Goal: Contribute content: Add original content to the website for others to see

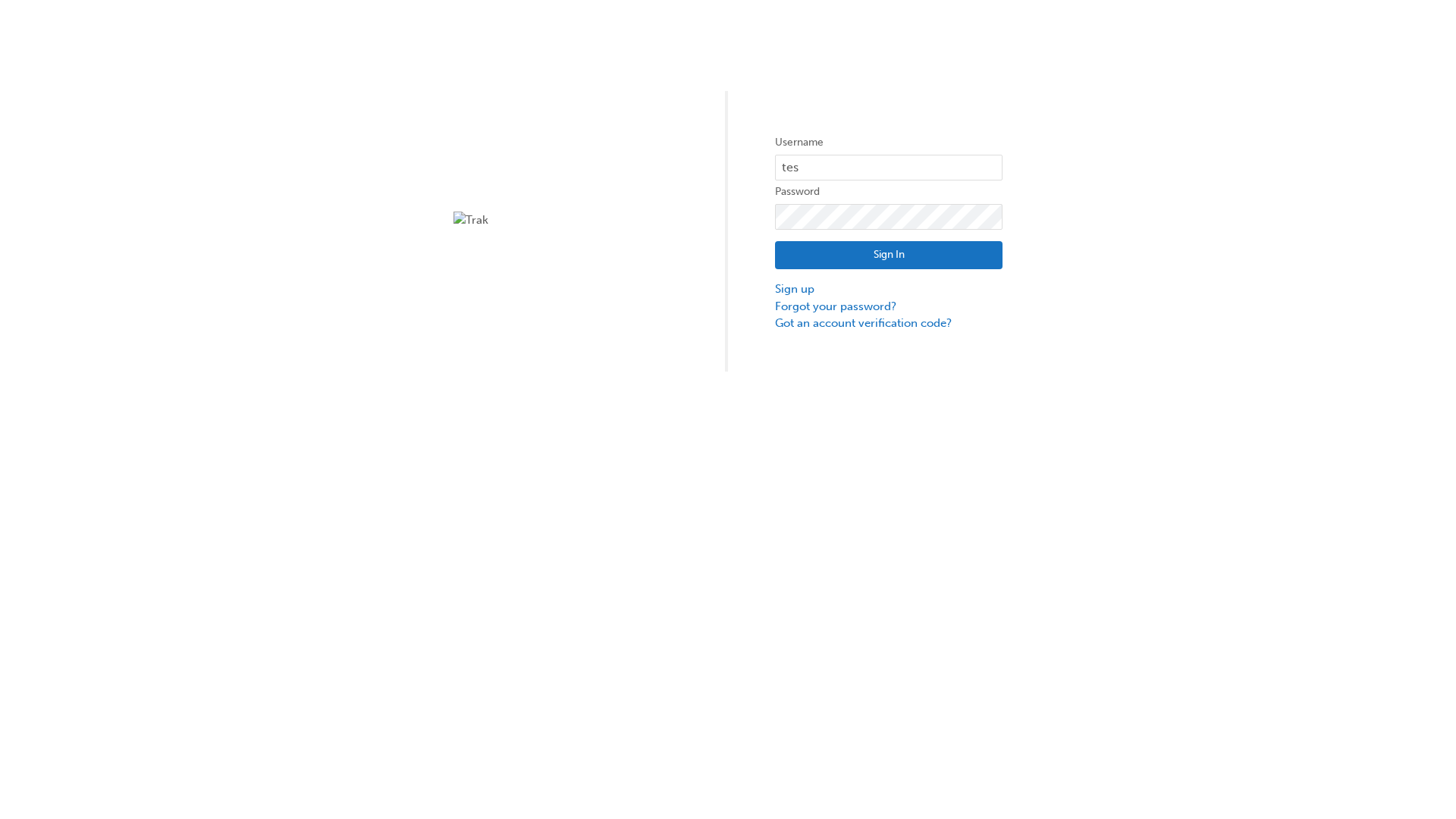
type input "test.e2e.user31"
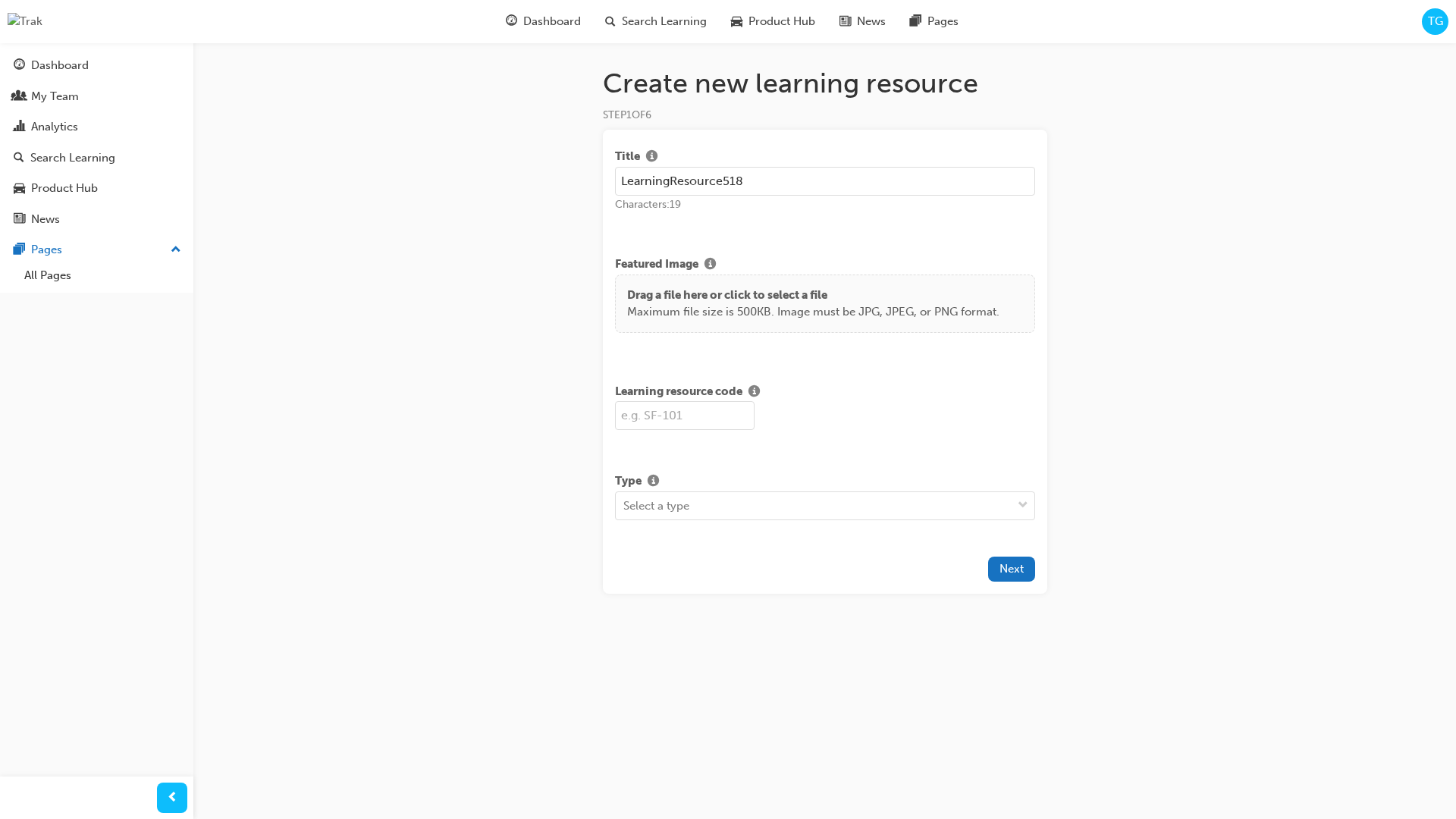
type input "LearningResource518"
type input "LR518"
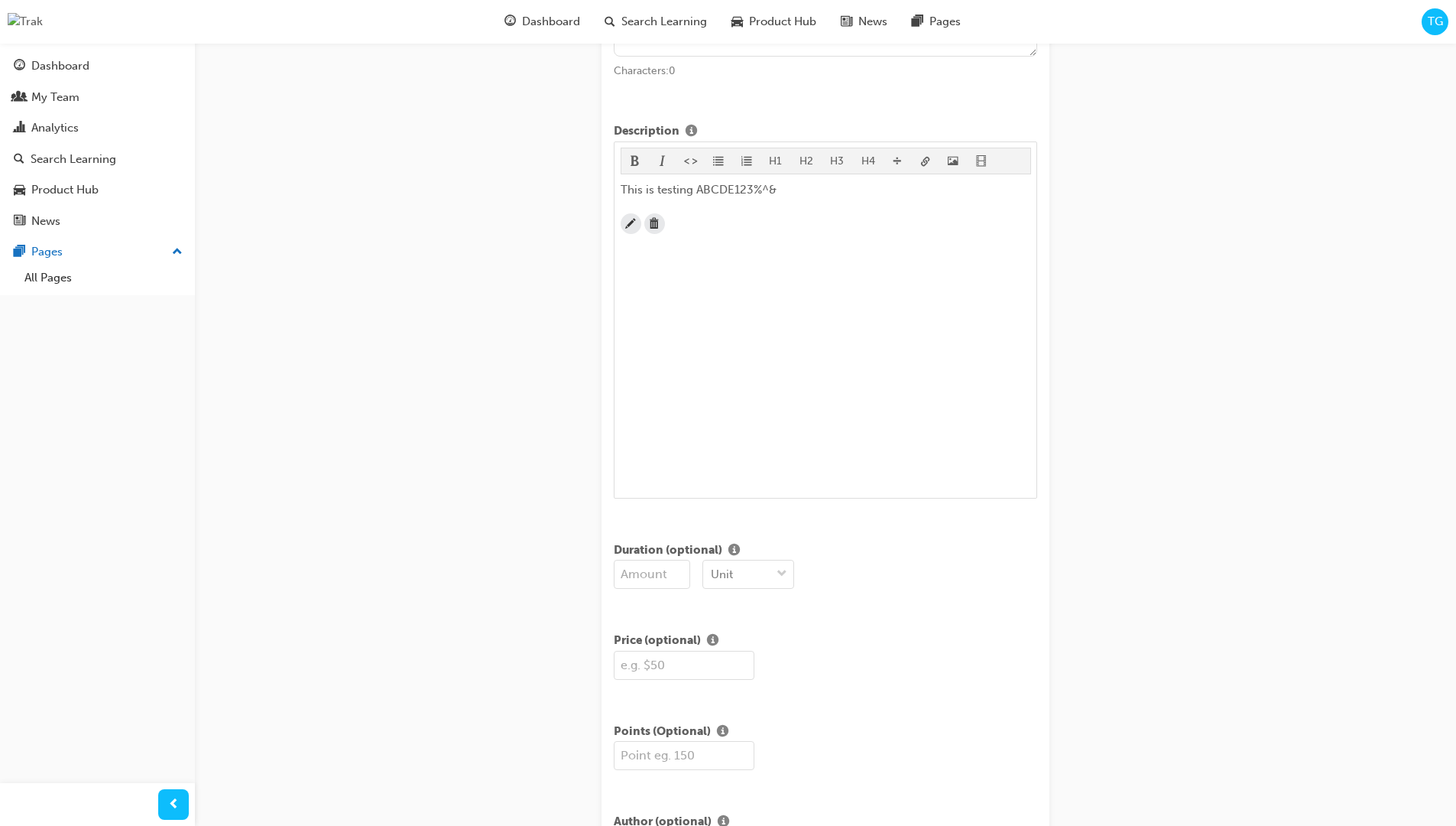
scroll to position [370, 0]
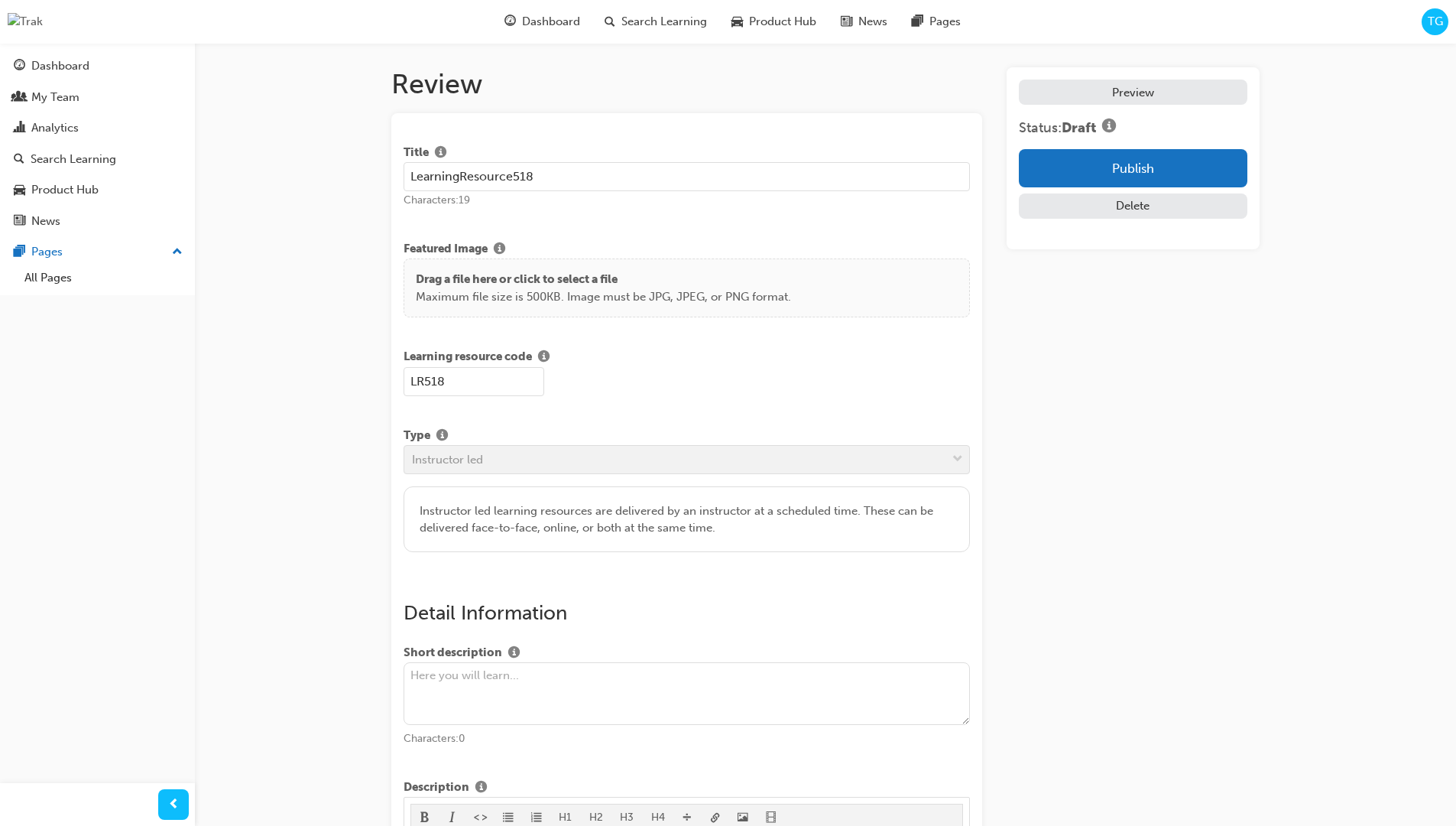
scroll to position [292, 0]
